Goal: Task Accomplishment & Management: Complete application form

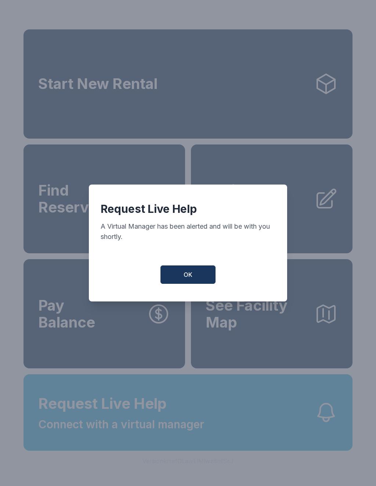
click at [193, 283] on button "OK" at bounding box center [188, 274] width 55 height 18
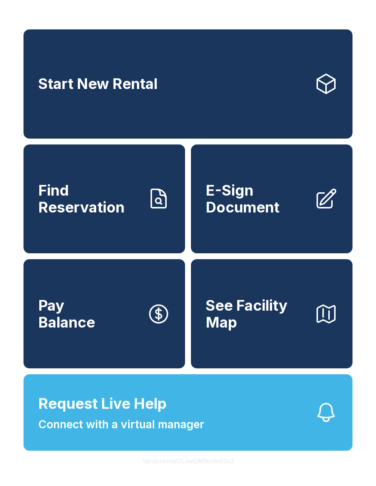
click at [223, 254] on link "E-Sign Document" at bounding box center [272, 198] width 162 height 109
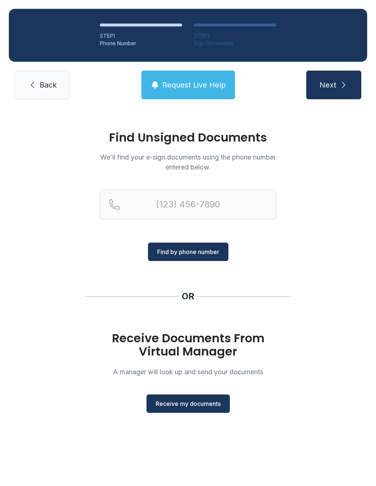
click at [54, 81] on span "Back" at bounding box center [48, 85] width 17 height 10
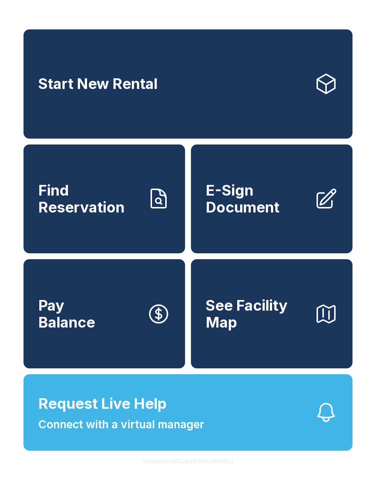
click at [283, 210] on span "E-Sign Document" at bounding box center [257, 198] width 103 height 33
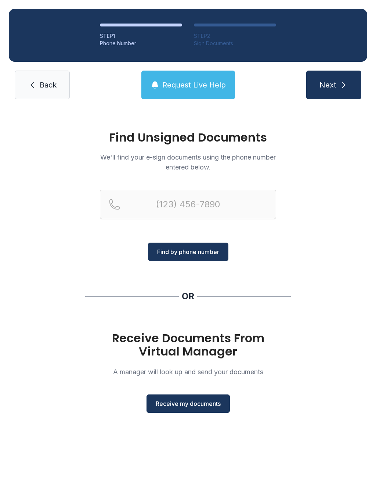
click at [189, 398] on button "Receive my documents" at bounding box center [188, 403] width 83 height 18
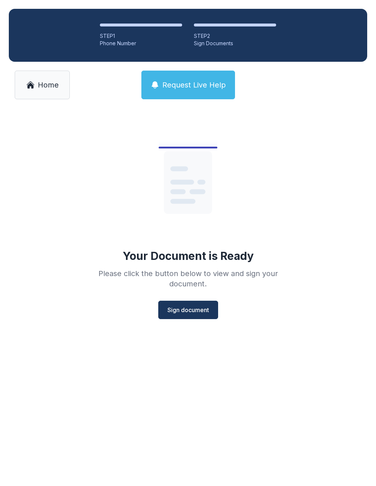
click at [193, 309] on span "Sign document" at bounding box center [189, 309] width 42 height 9
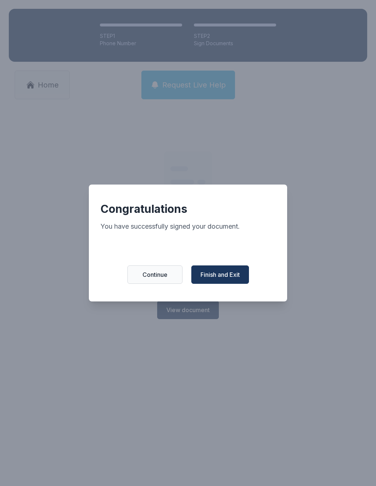
click at [219, 278] on span "Finish and Exit" at bounding box center [220, 274] width 39 height 9
